Goal: Communication & Community: Participate in discussion

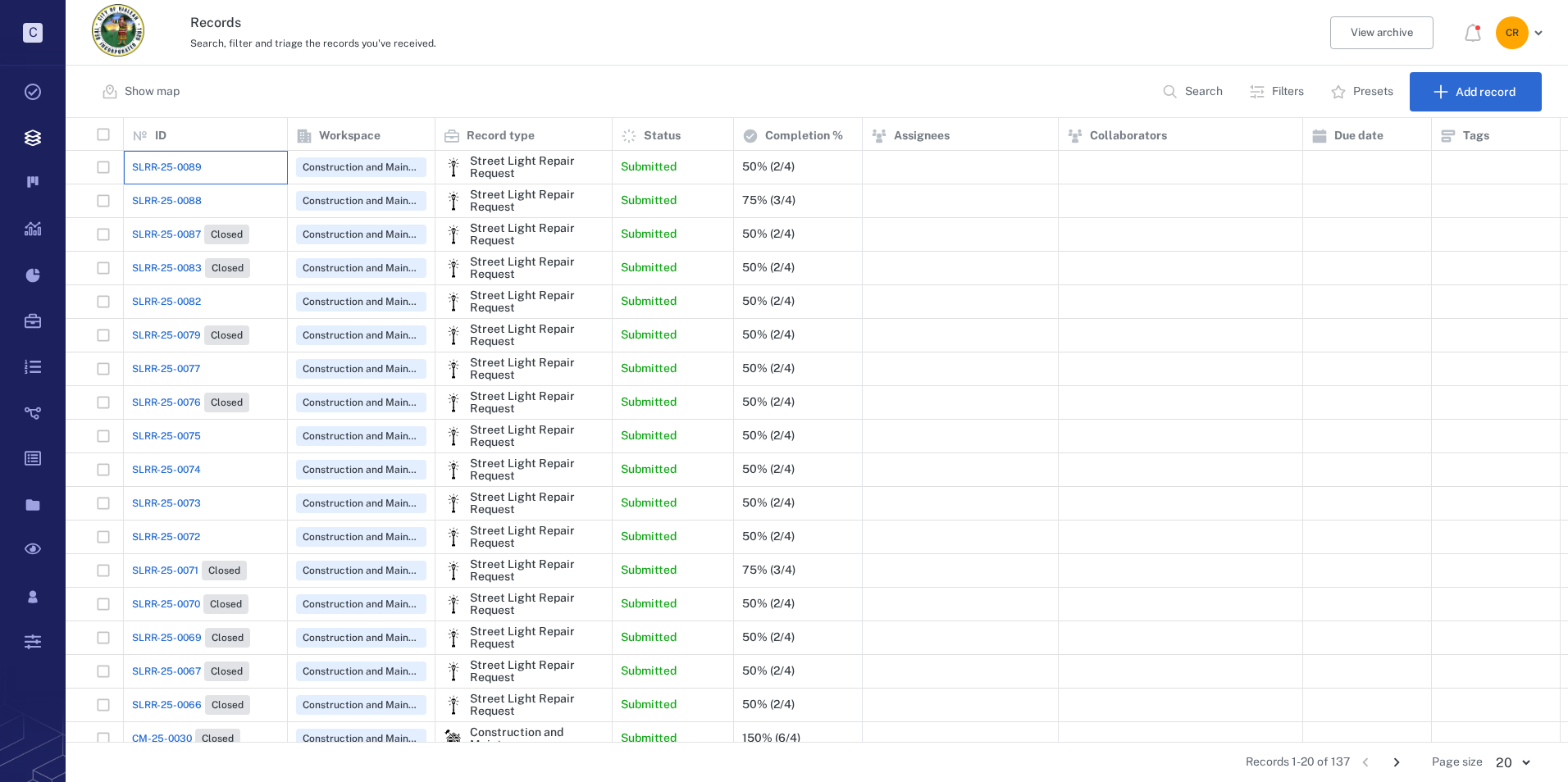
click at [201, 163] on div "SLRR-25-0089" at bounding box center [205, 167] width 146 height 33
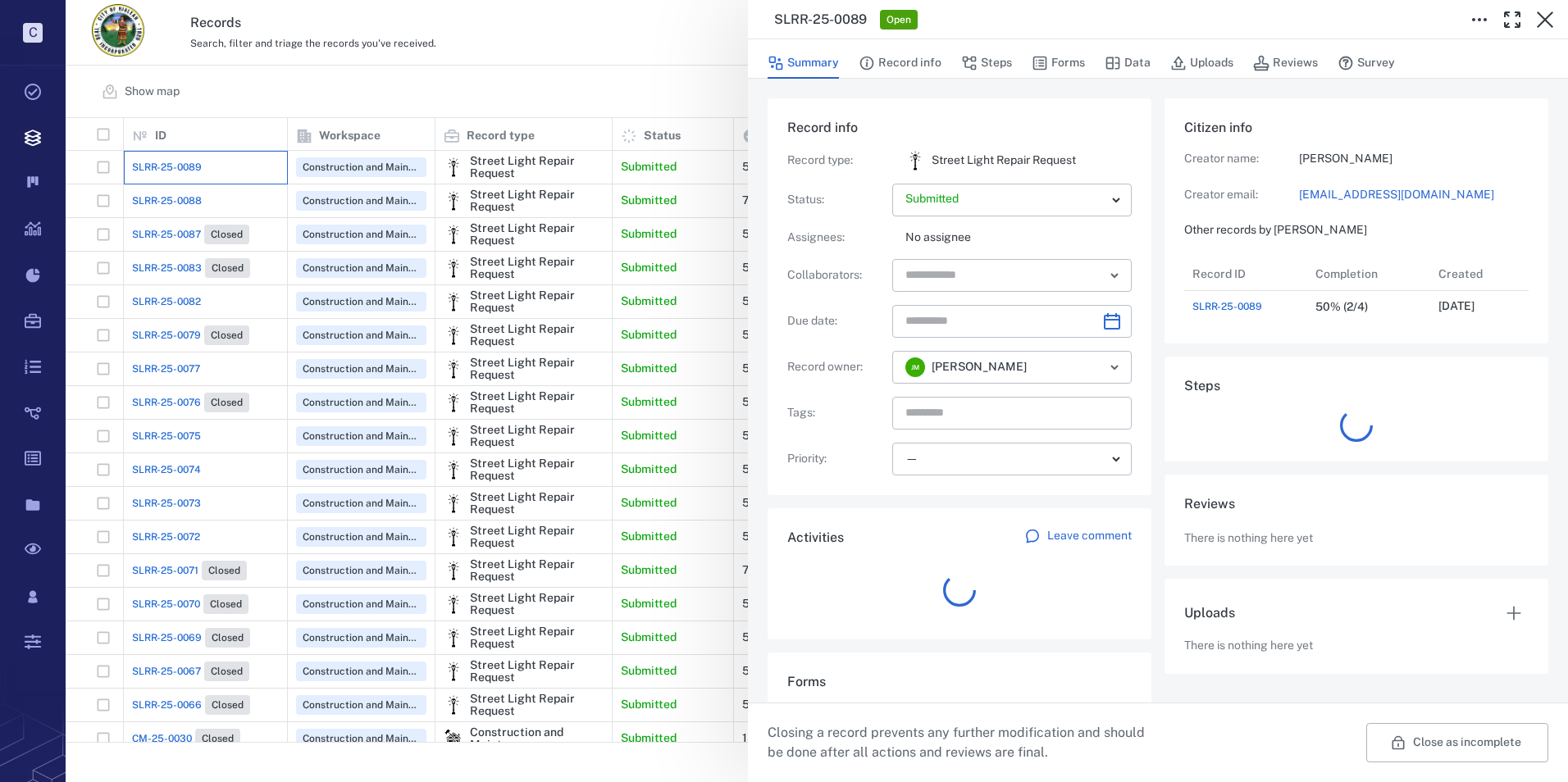
scroll to position [66, 325]
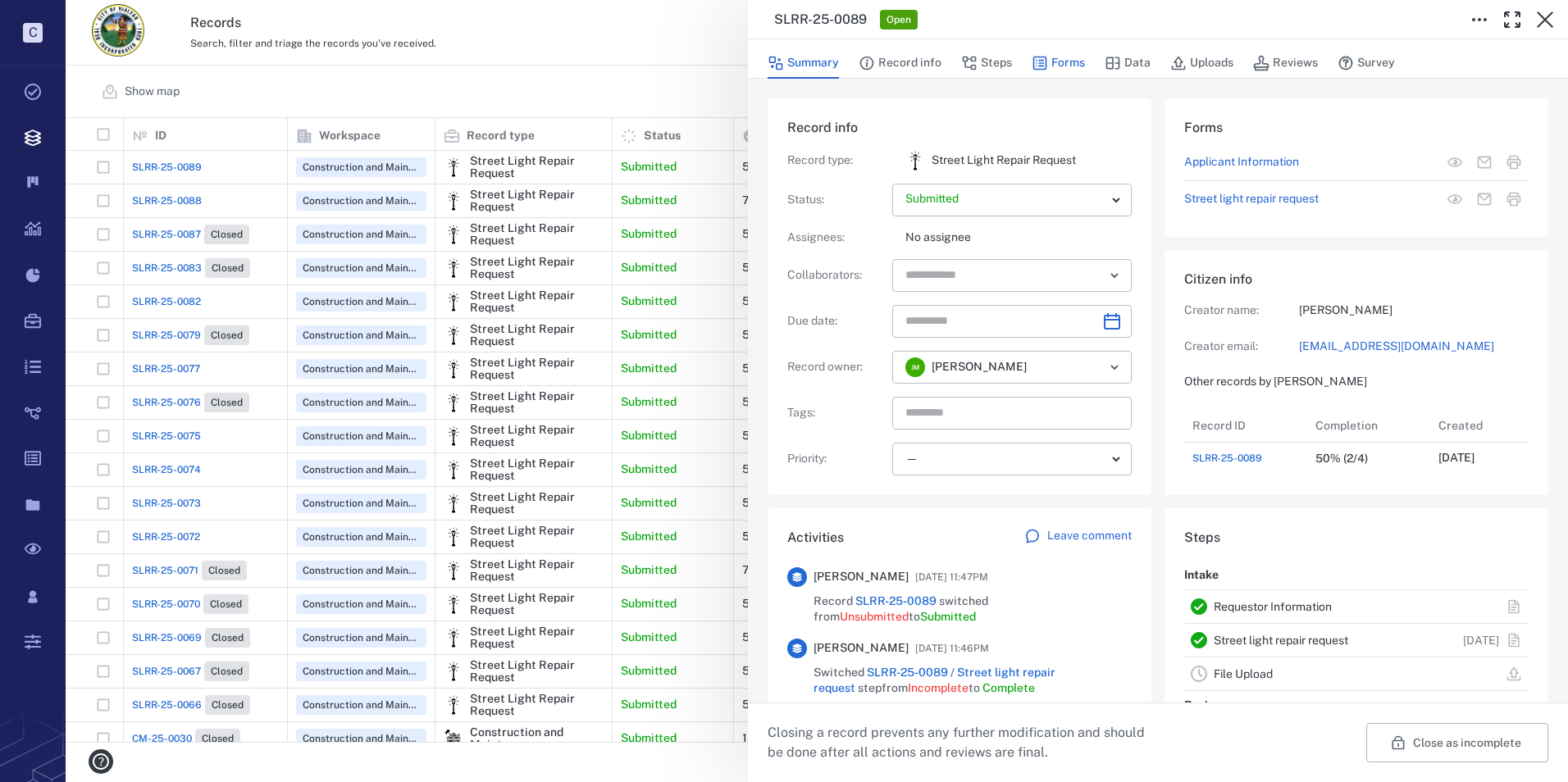
click at [1057, 62] on button "Forms" at bounding box center [1058, 63] width 54 height 31
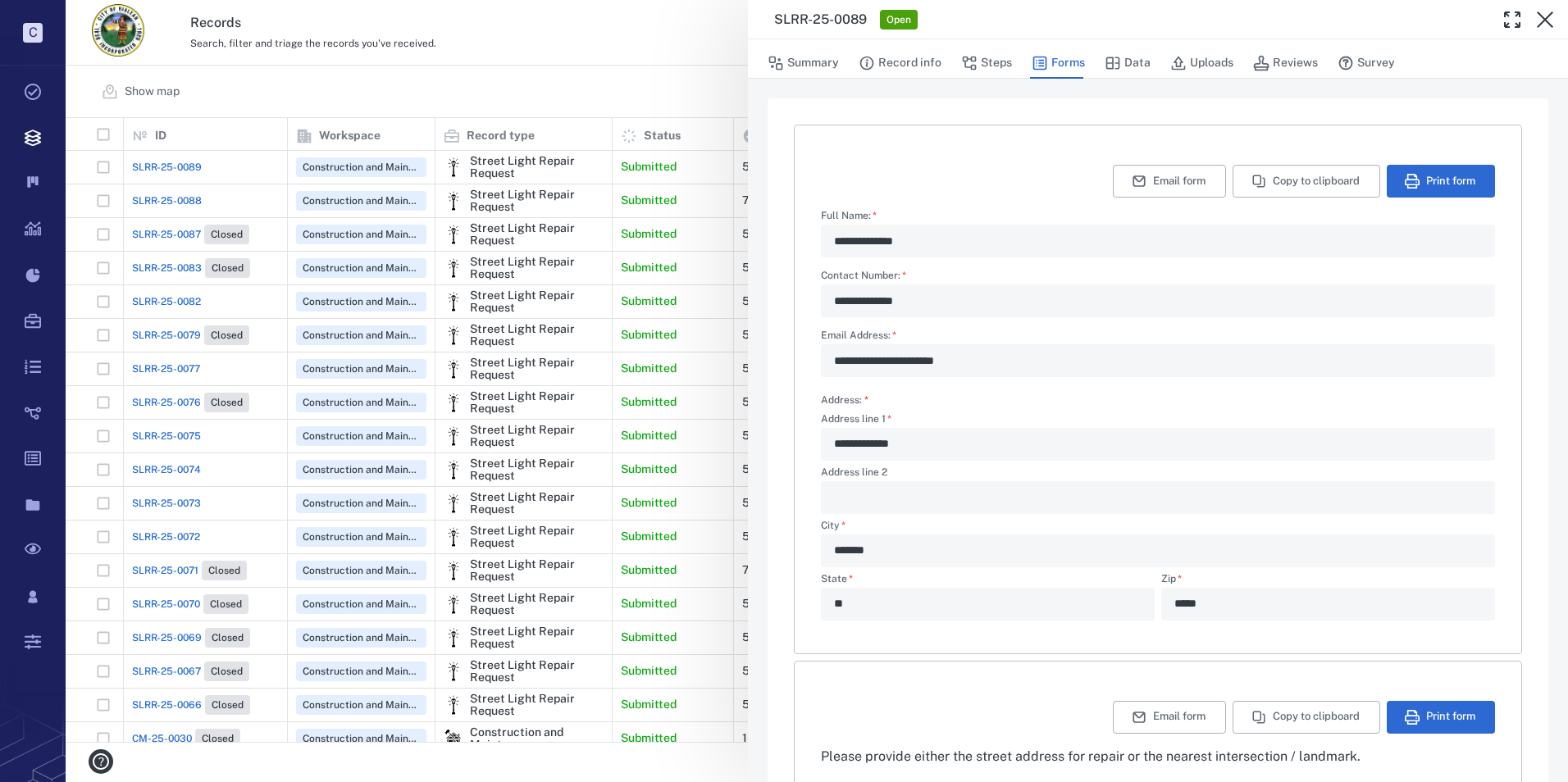
drag, startPoint x: 1537, startPoint y: 22, endPoint x: 844, endPoint y: 220, distance: 720.7
click at [1537, 22] on icon "button" at bounding box center [1544, 20] width 20 height 20
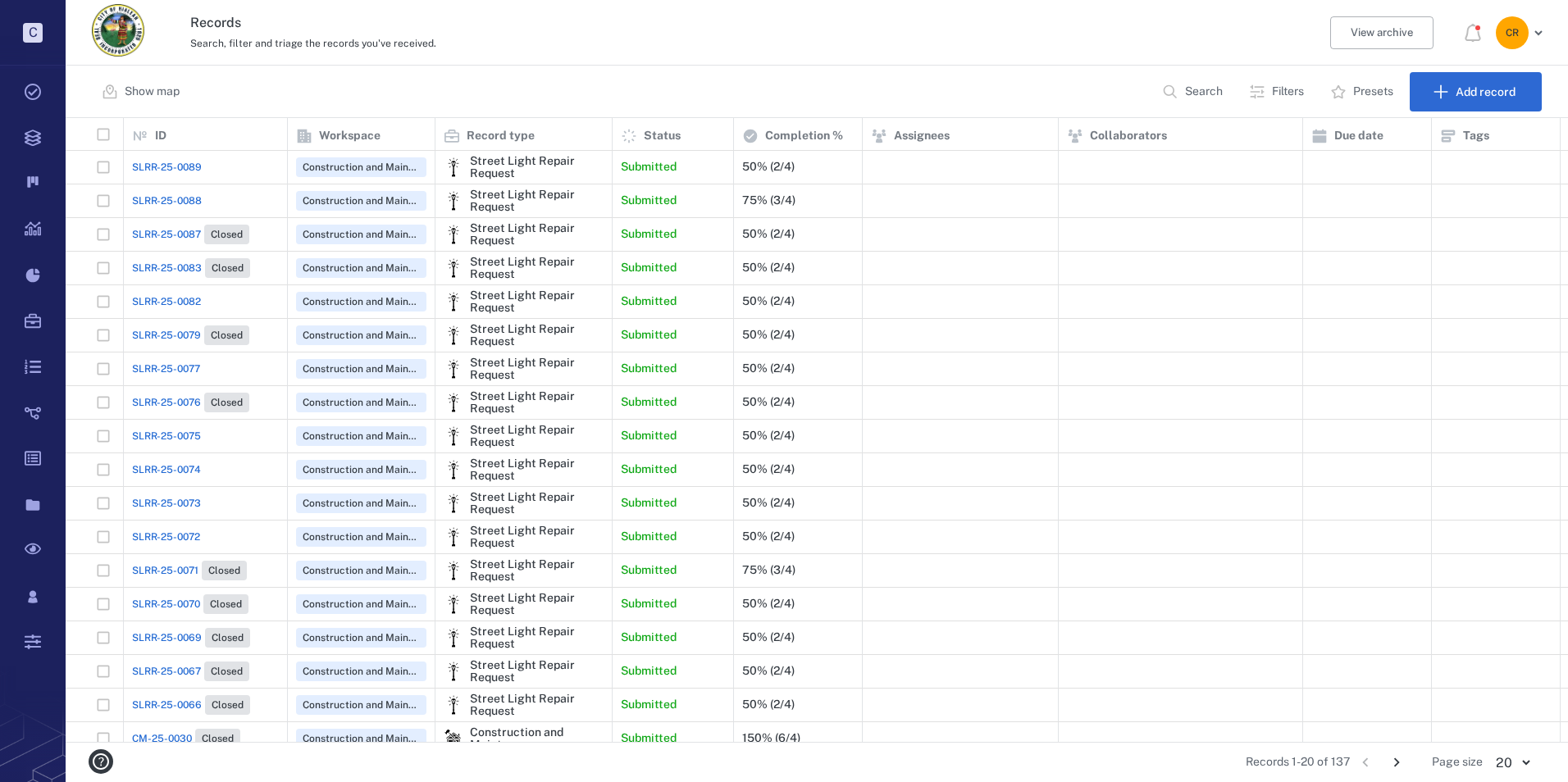
click at [170, 167] on span "SLRR-25-0089" at bounding box center [167, 167] width 70 height 14
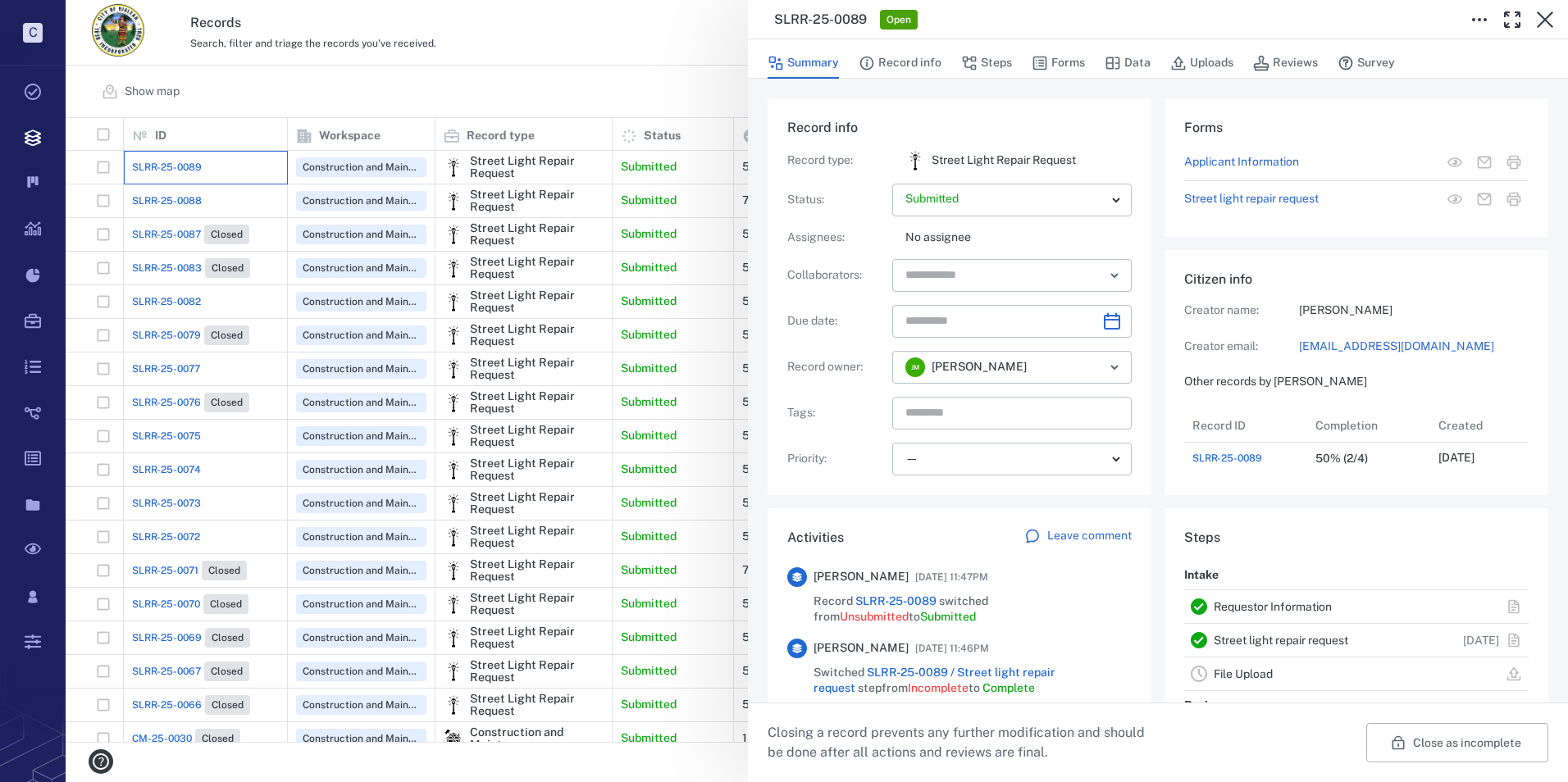
scroll to position [66, 325]
click at [1053, 541] on p "Leave comment" at bounding box center [1089, 535] width 84 height 16
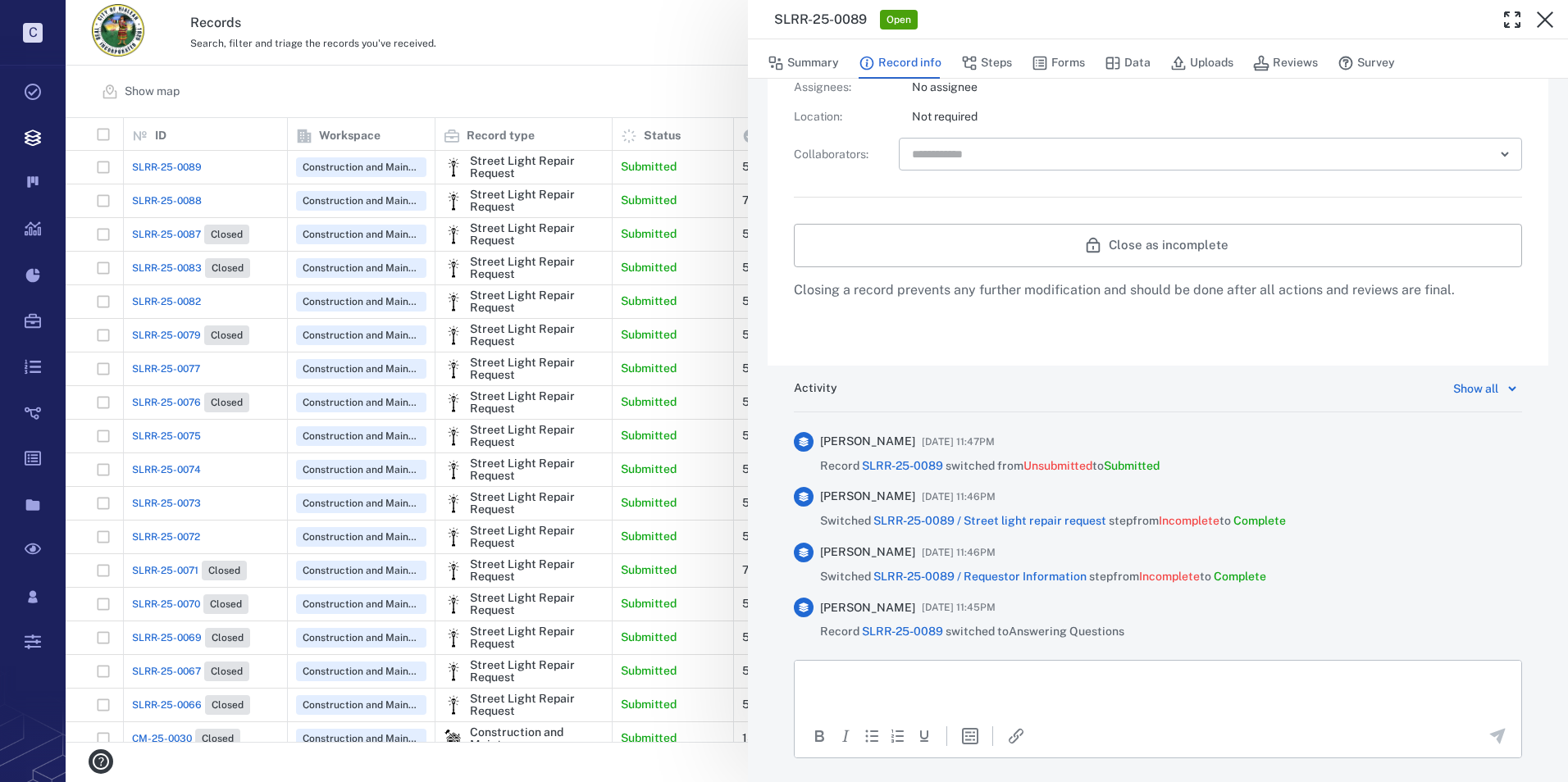
click at [862, 684] on p "Rich Text Area. Press ALT-0 for help." at bounding box center [1158, 680] width 699 height 14
click at [1490, 734] on icon "Send the comment" at bounding box center [1497, 735] width 15 height 15
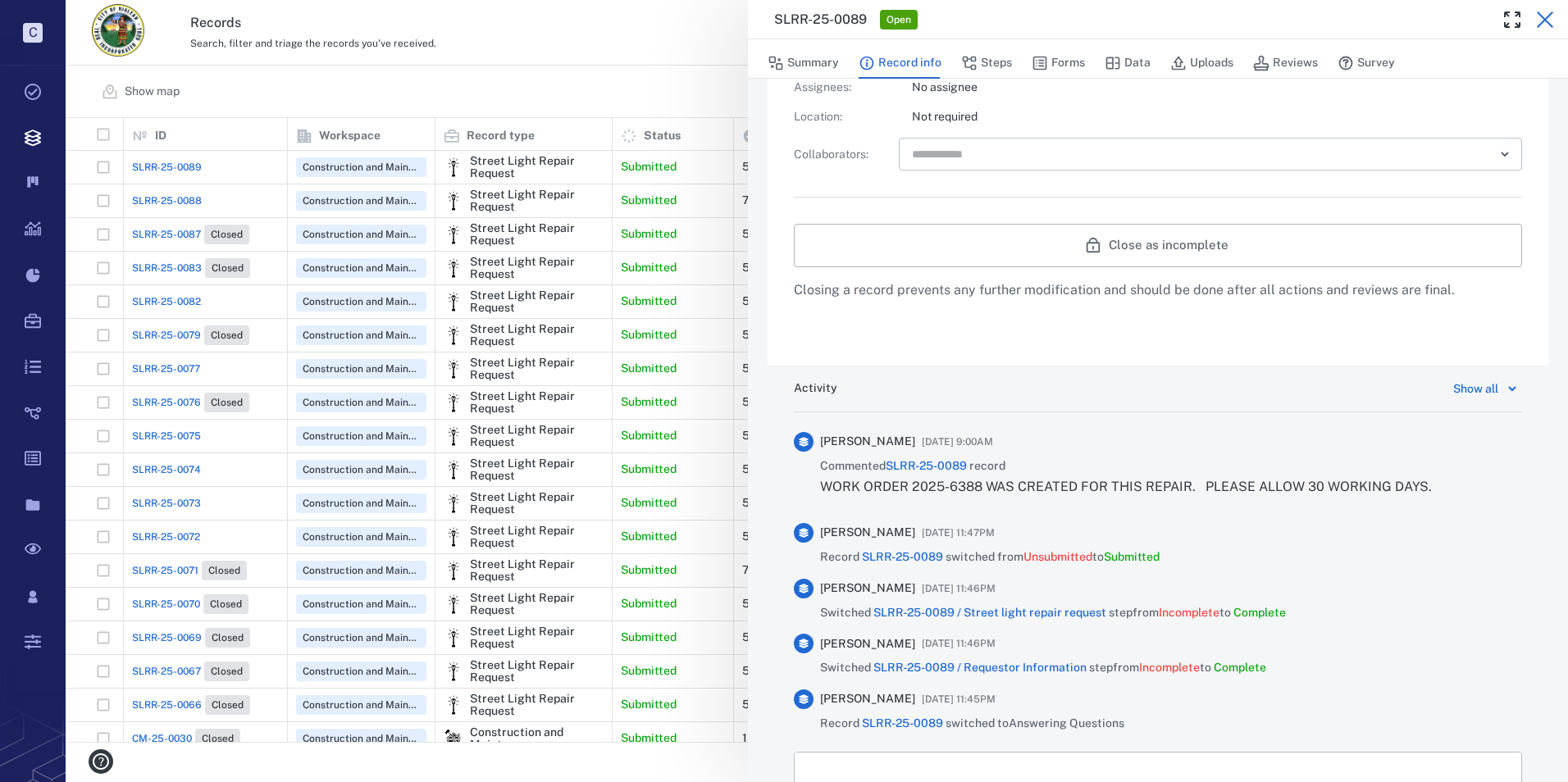
click at [1545, 20] on icon "button" at bounding box center [1544, 19] width 16 height 16
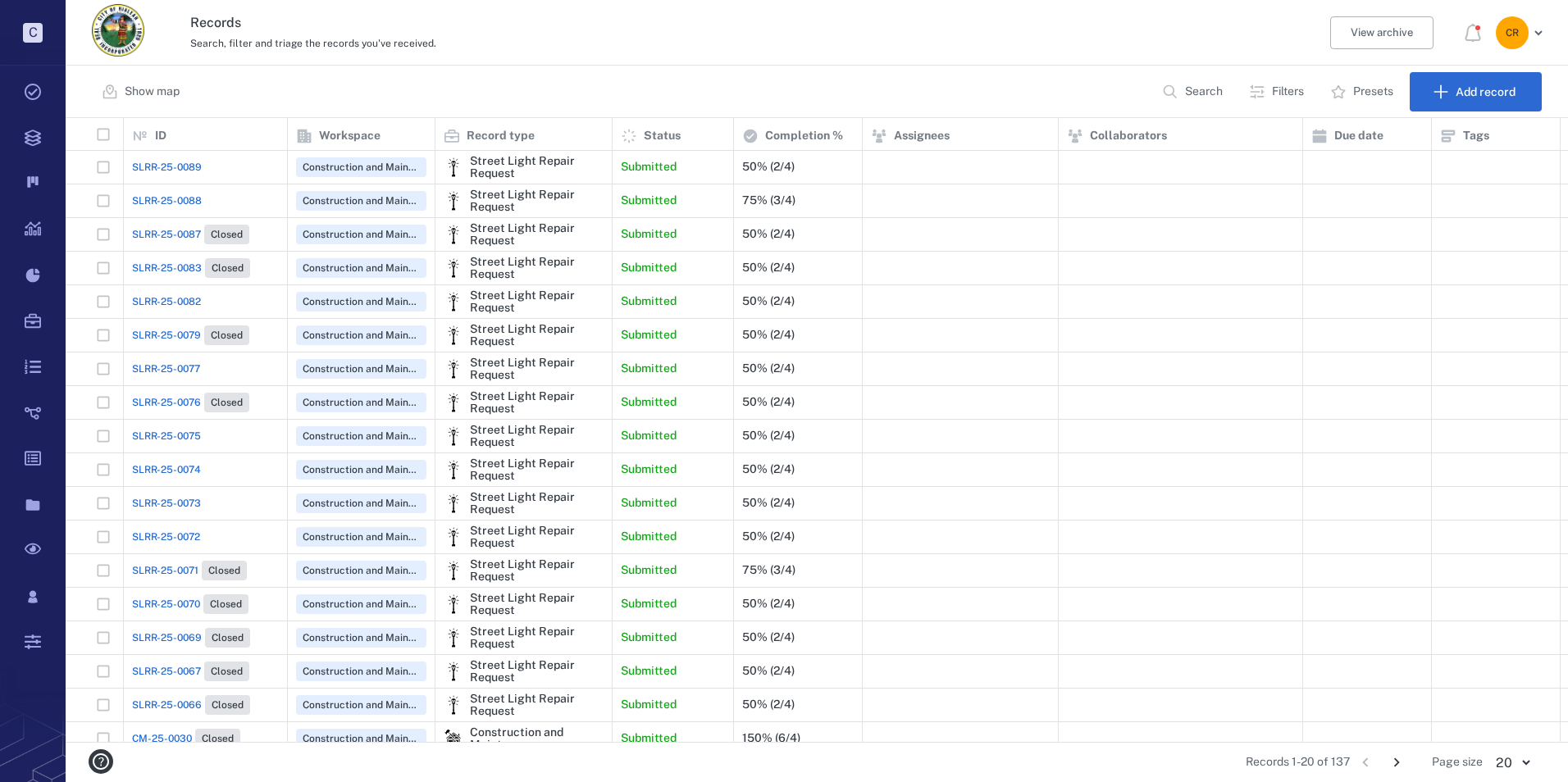
click at [164, 200] on span "SLRR-25-0088" at bounding box center [167, 200] width 70 height 14
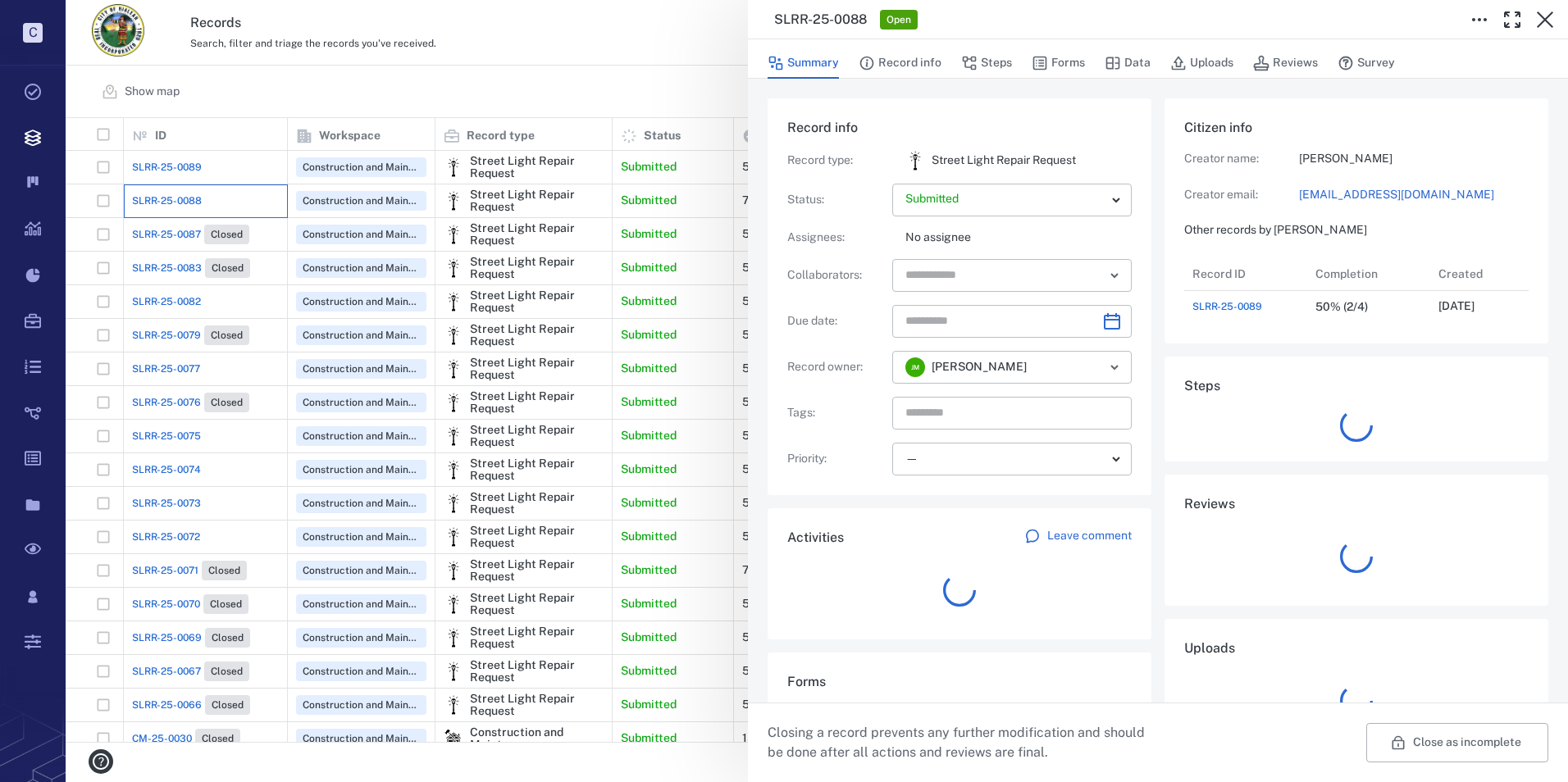
scroll to position [131, 313]
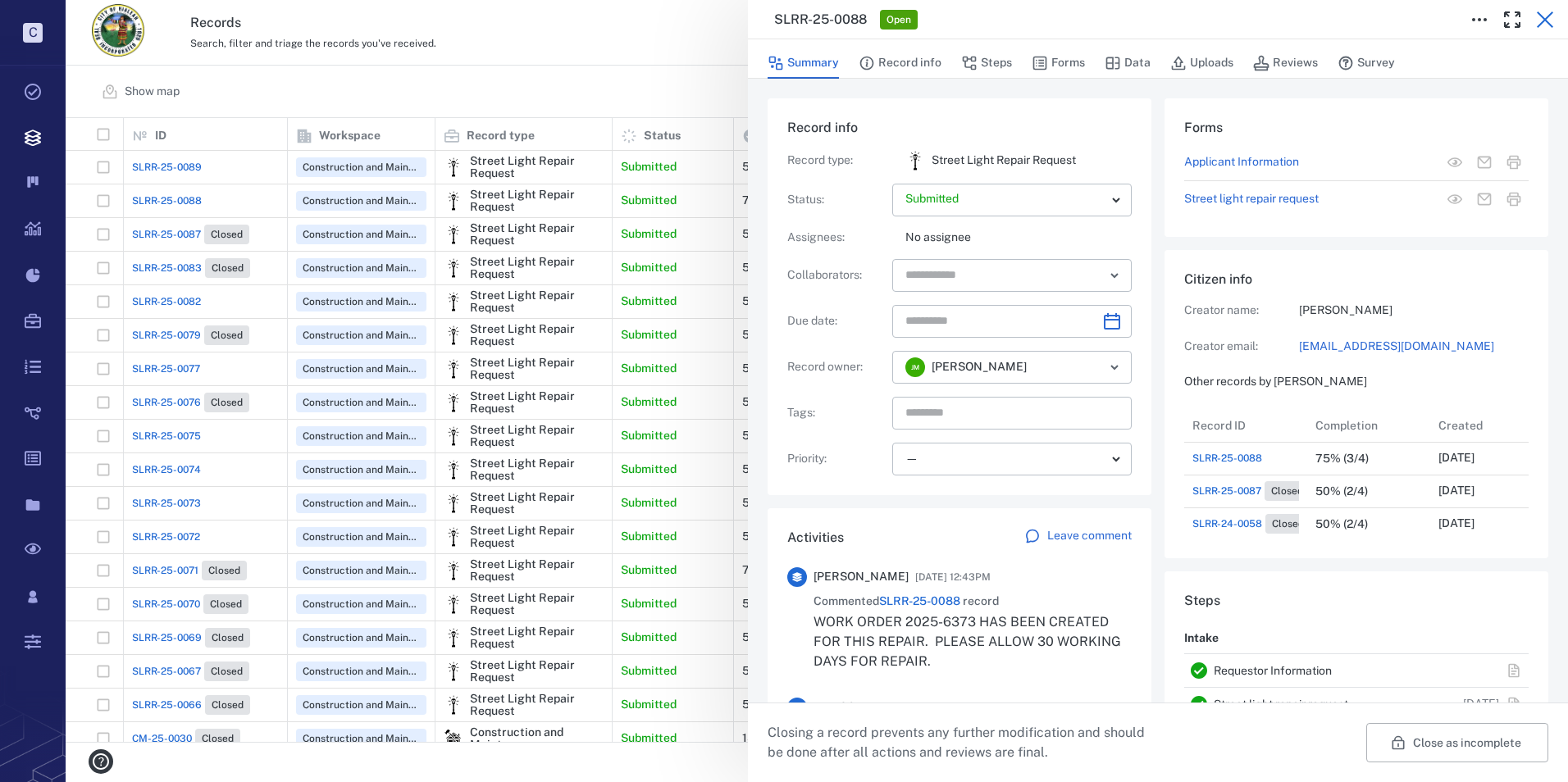
click at [1543, 19] on icon "button" at bounding box center [1544, 19] width 16 height 16
